Goal: Navigation & Orientation: Find specific page/section

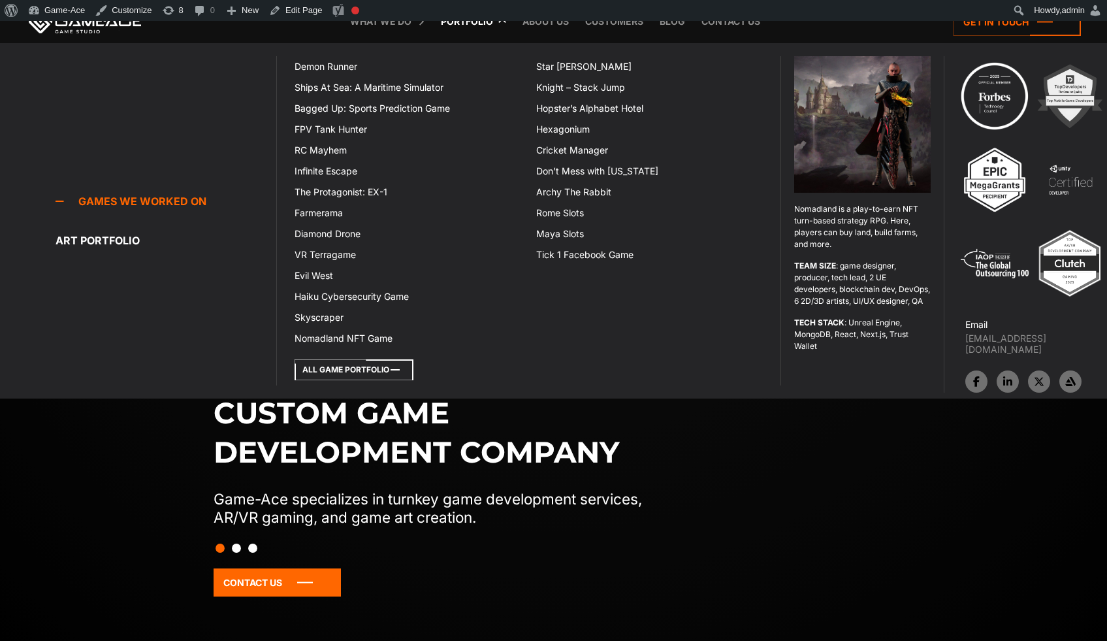
click at [379, 364] on icon at bounding box center [354, 369] width 119 height 21
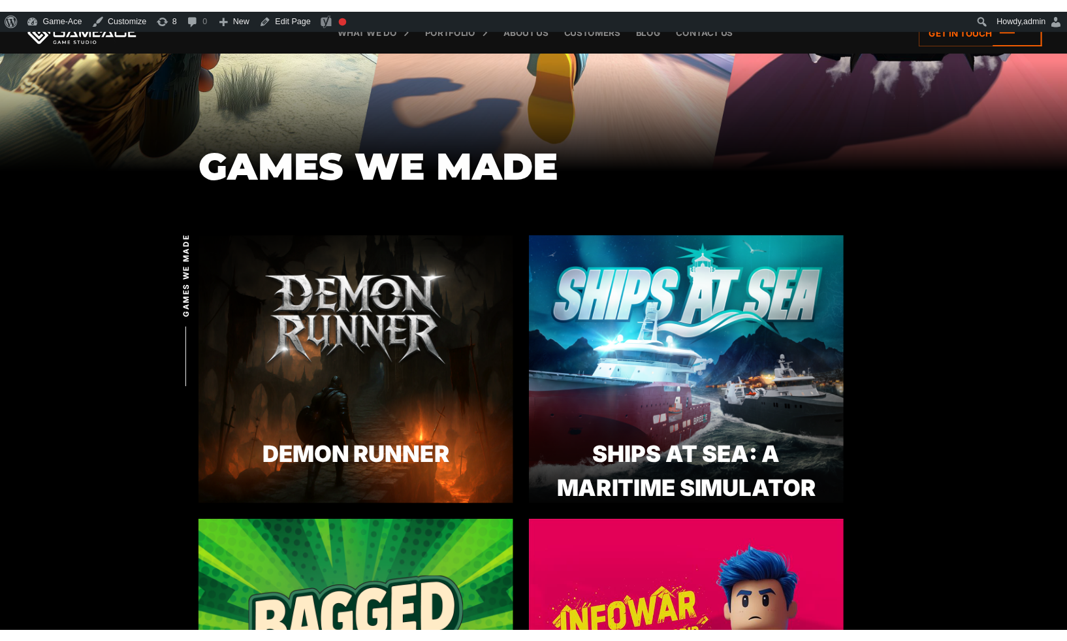
scroll to position [246, 0]
